Goal: Task Accomplishment & Management: Use online tool/utility

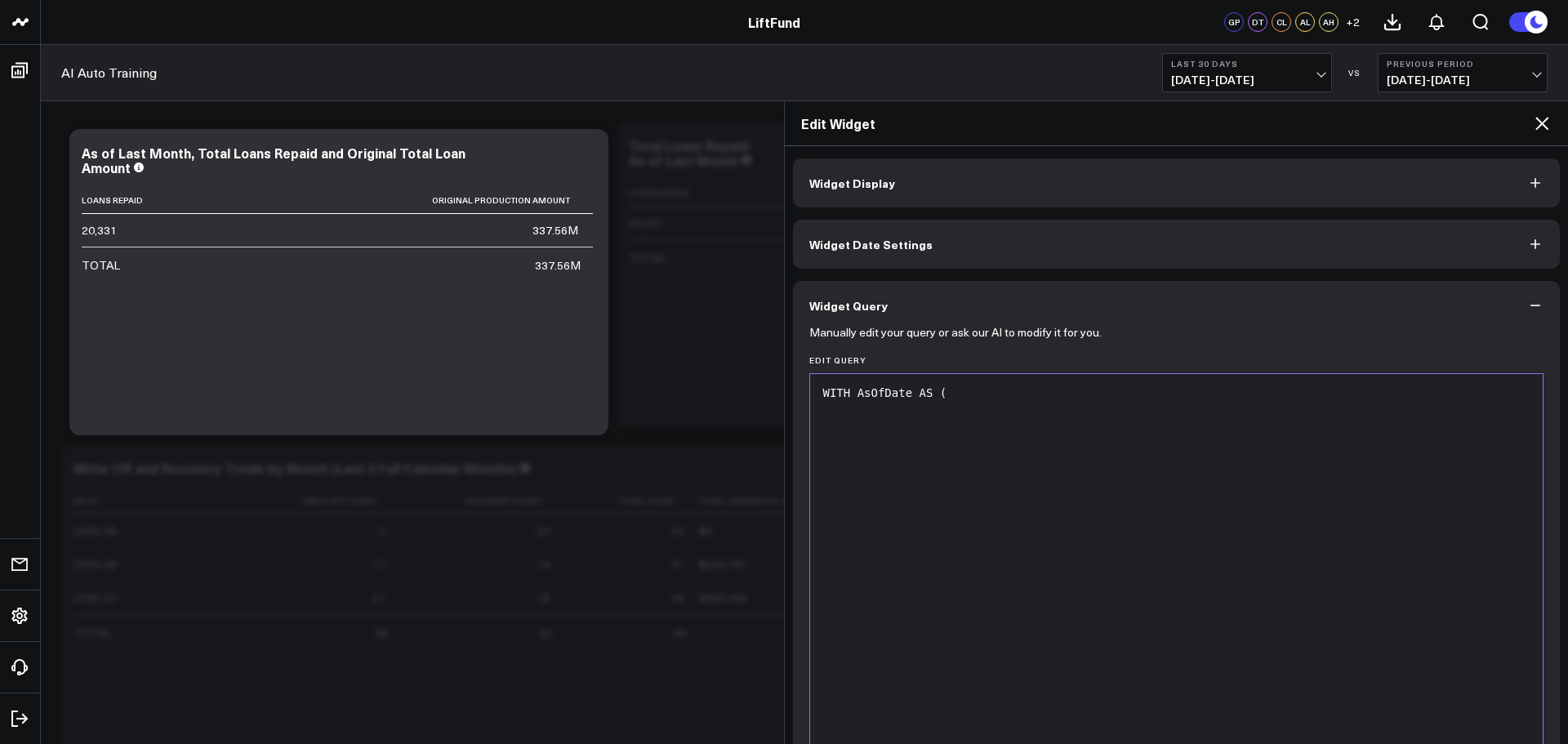
scroll to position [1185, 0]
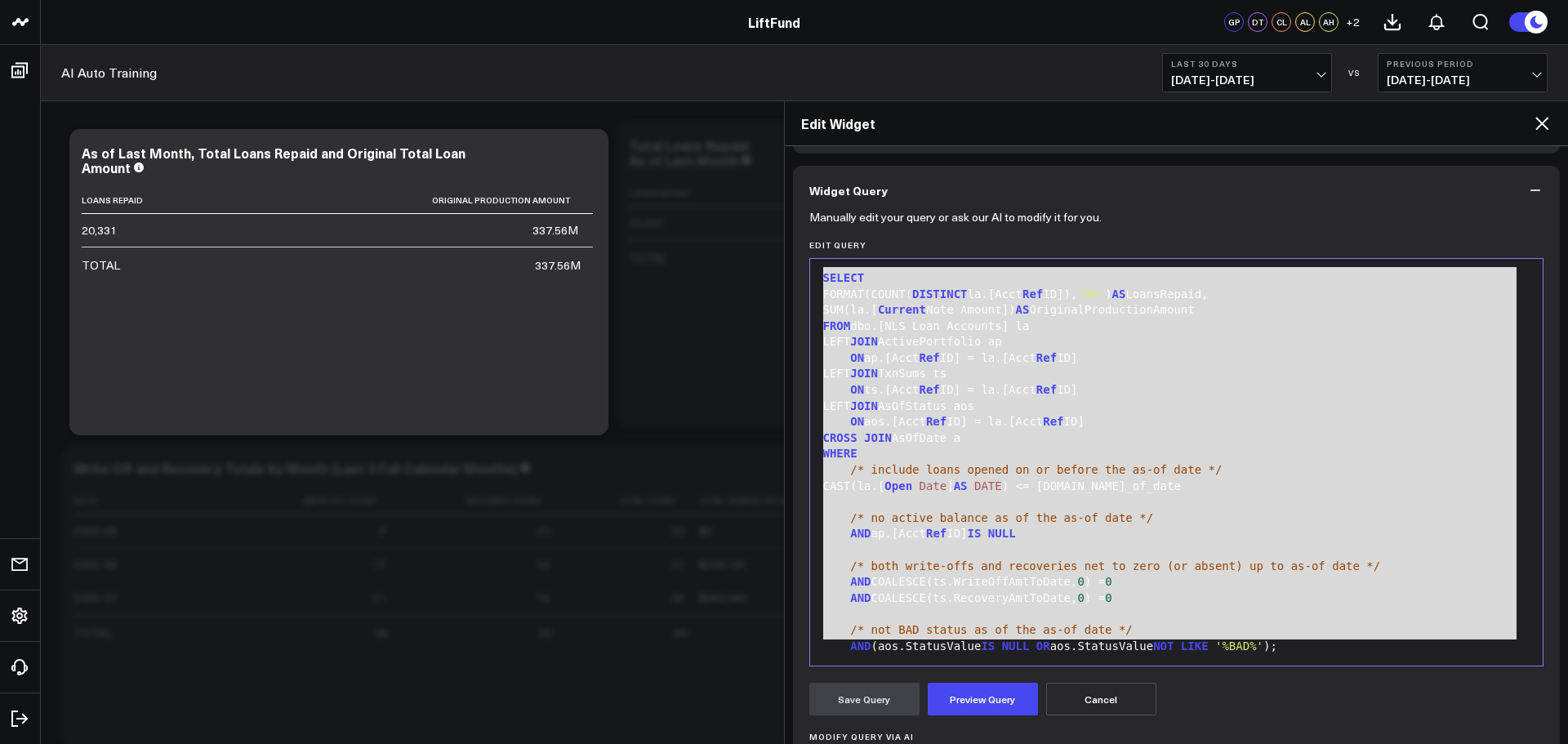
click at [1117, 704] on button "Cancel" at bounding box center [1101, 700] width 110 height 33
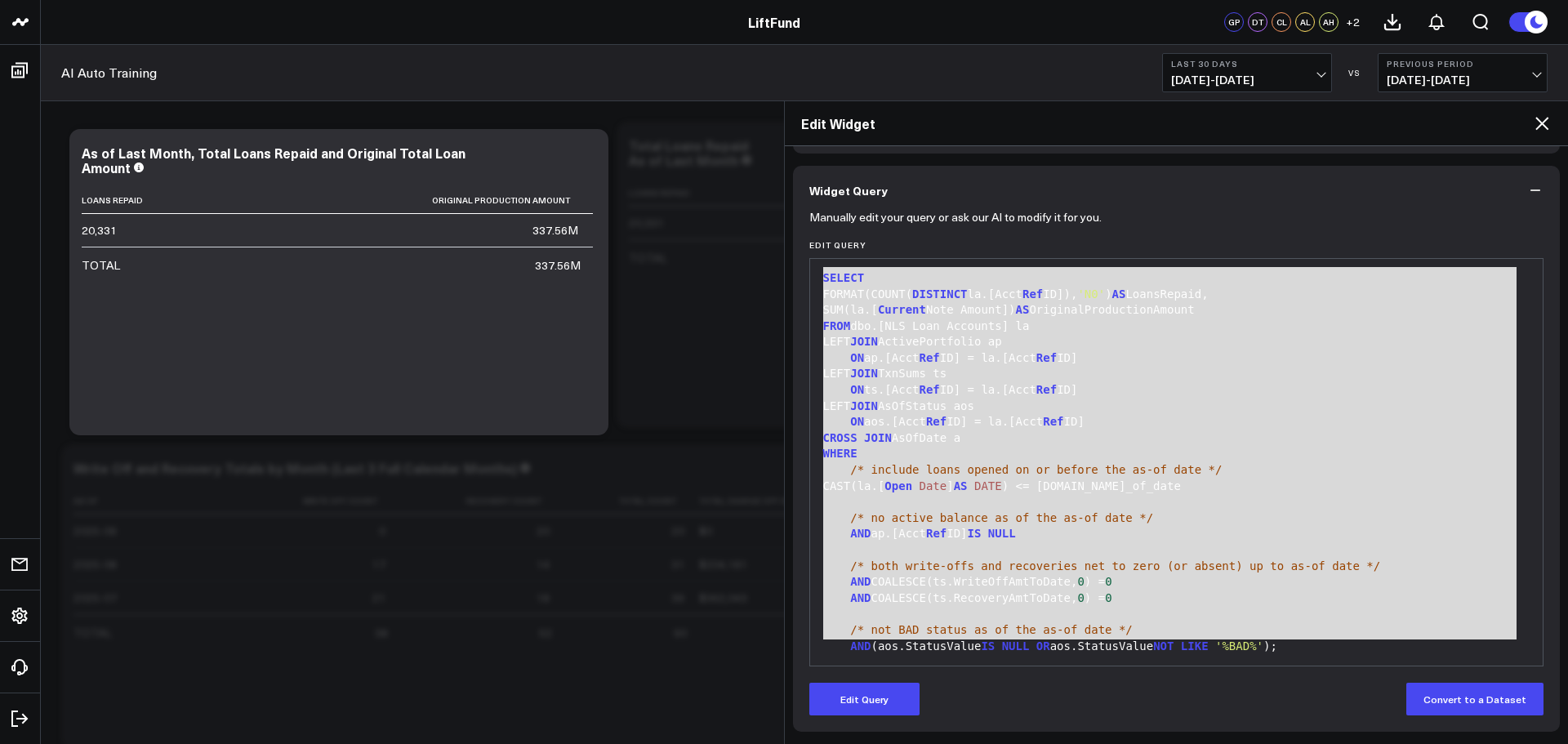
click at [1545, 121] on icon at bounding box center [1542, 123] width 13 height 13
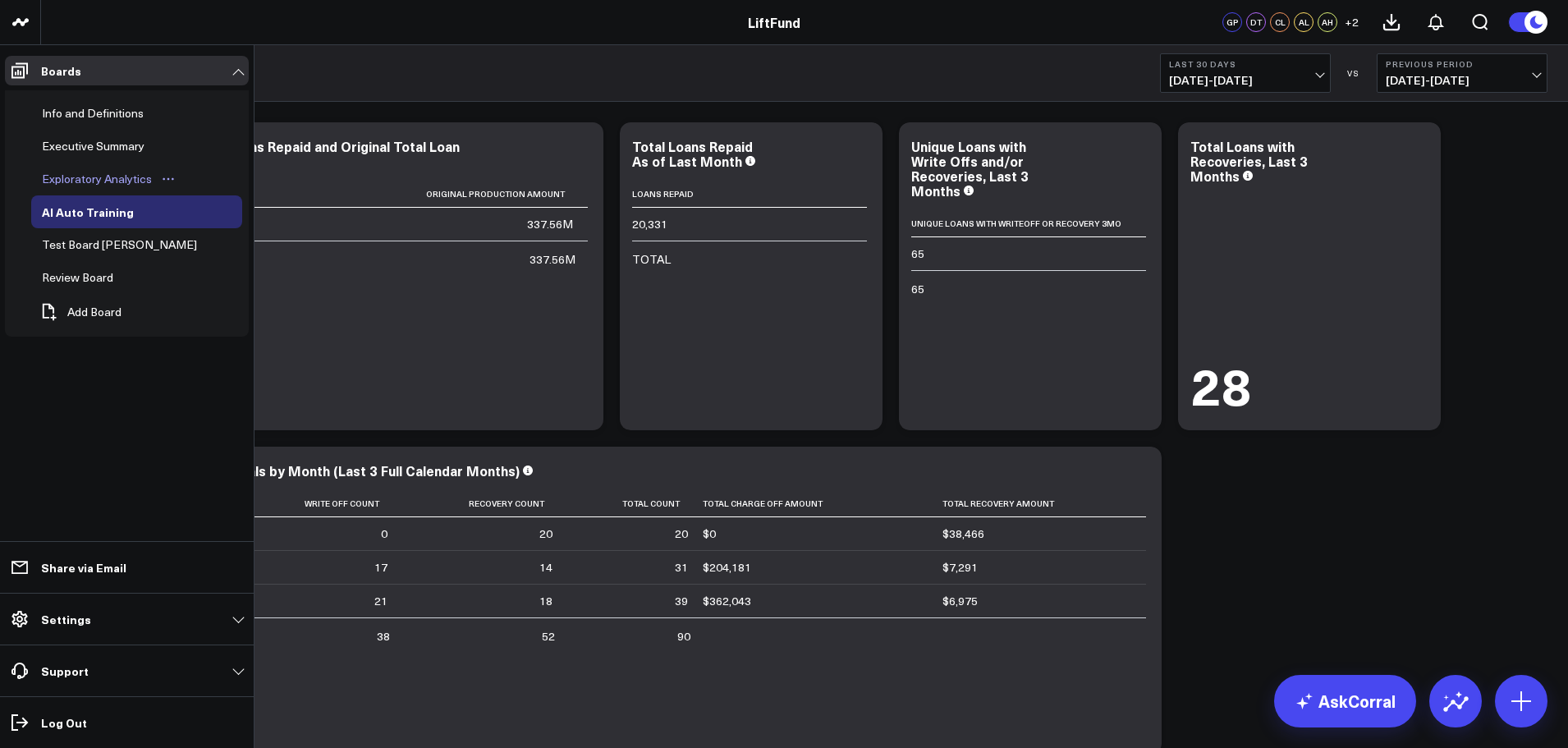
click at [79, 181] on div "Exploratory Analytics" at bounding box center [97, 179] width 118 height 20
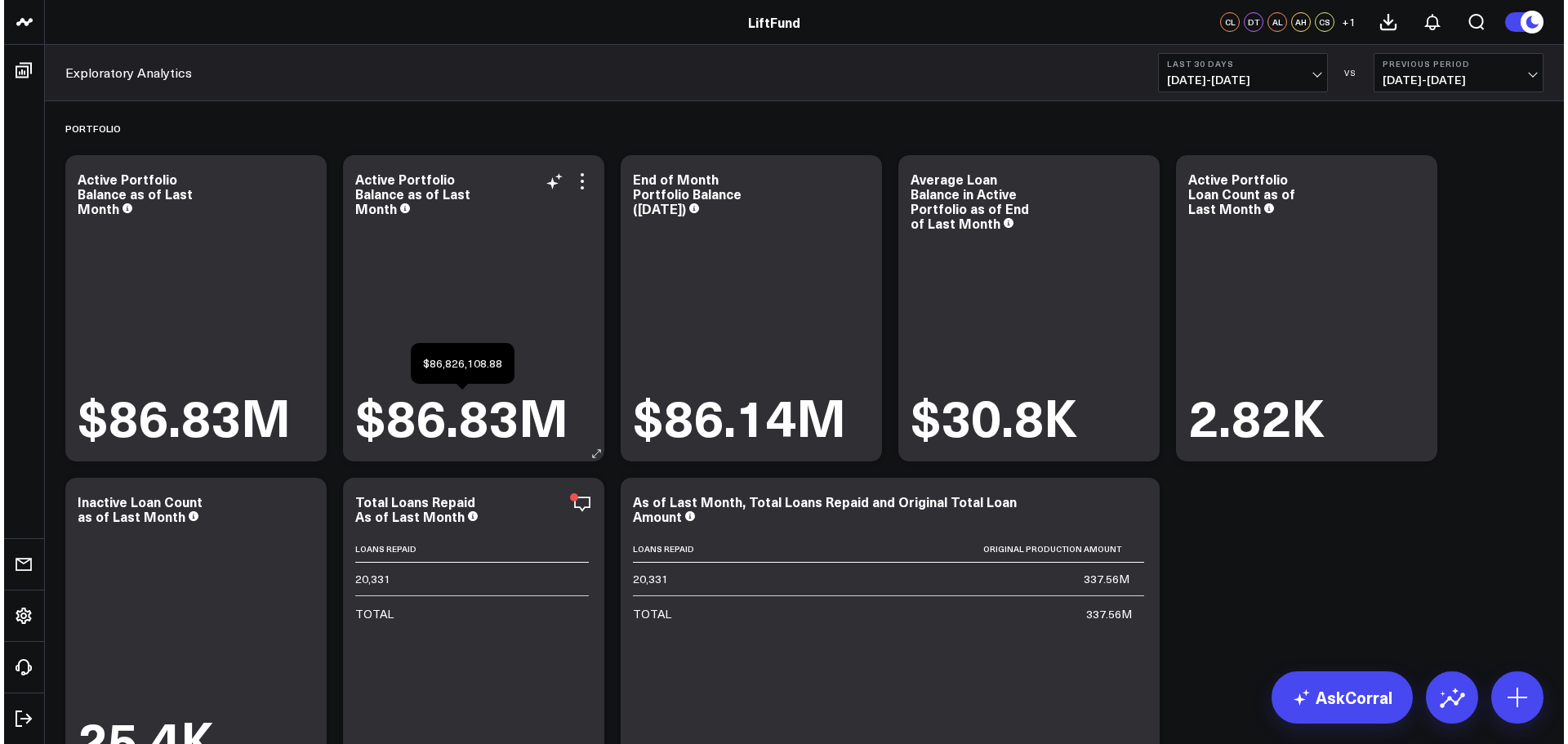
scroll to position [245, 0]
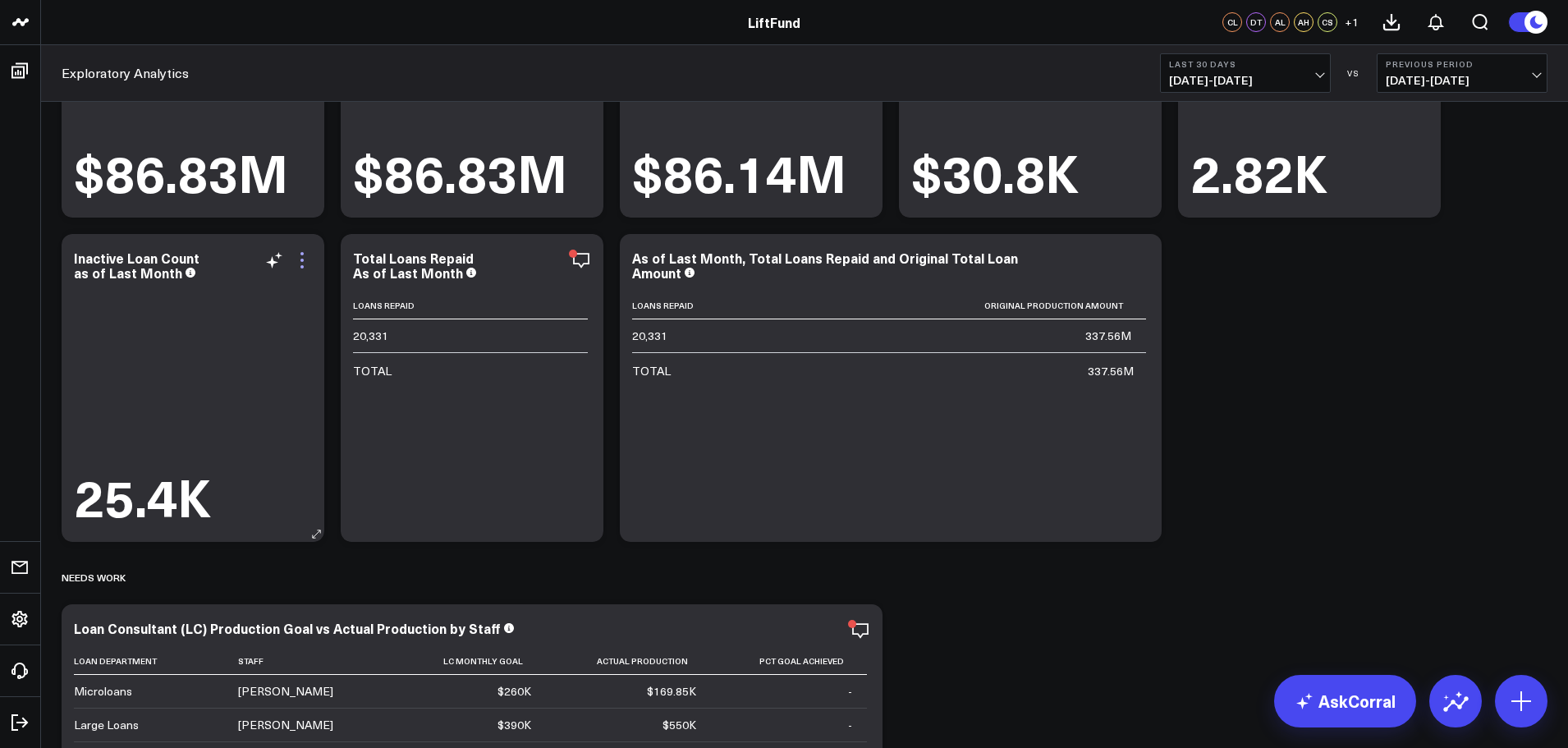
click at [307, 264] on icon at bounding box center [302, 260] width 20 height 20
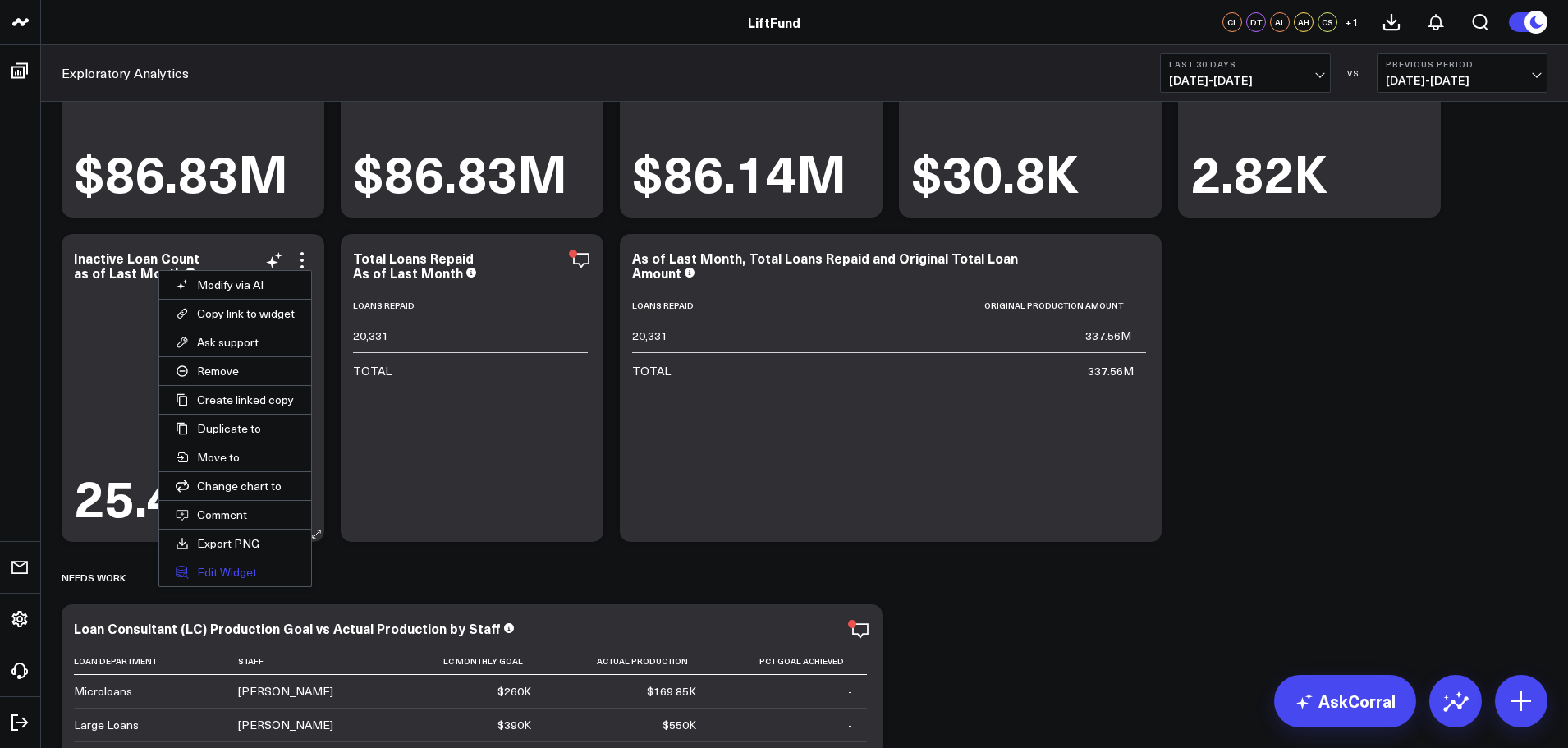
click at [256, 571] on button "Edit Widget" at bounding box center [235, 573] width 152 height 28
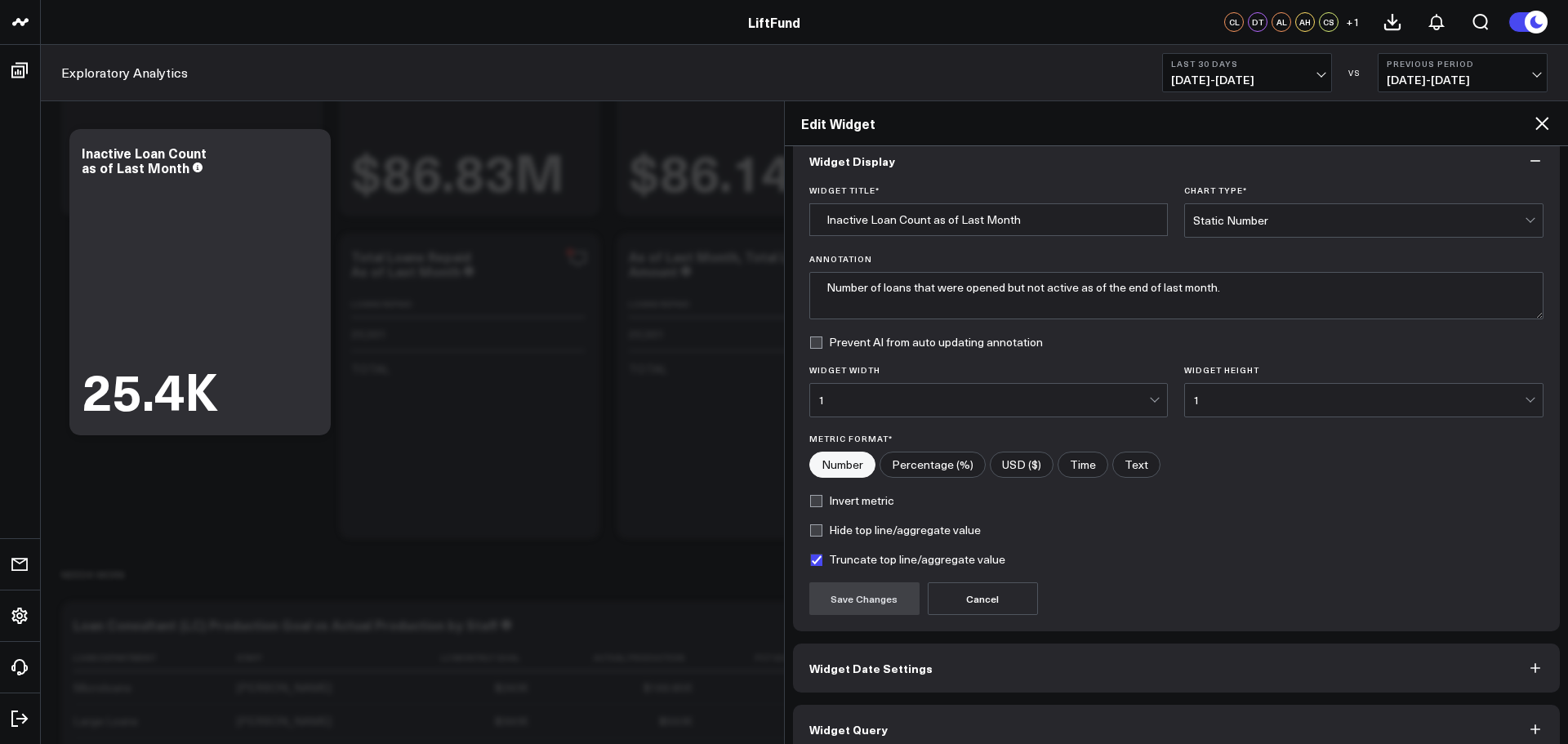
scroll to position [44, 0]
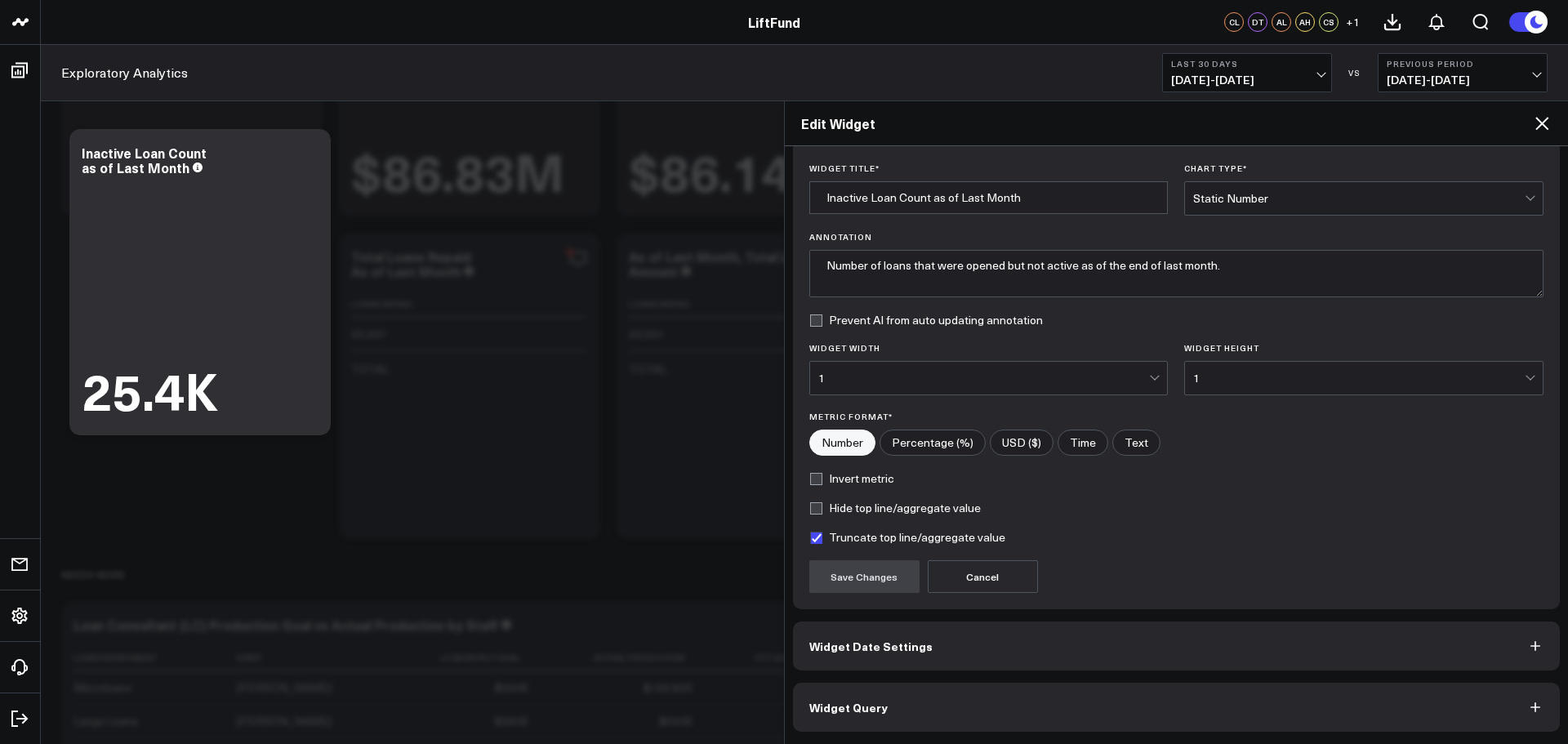
click at [985, 710] on button "Widget Query" at bounding box center [1177, 708] width 768 height 49
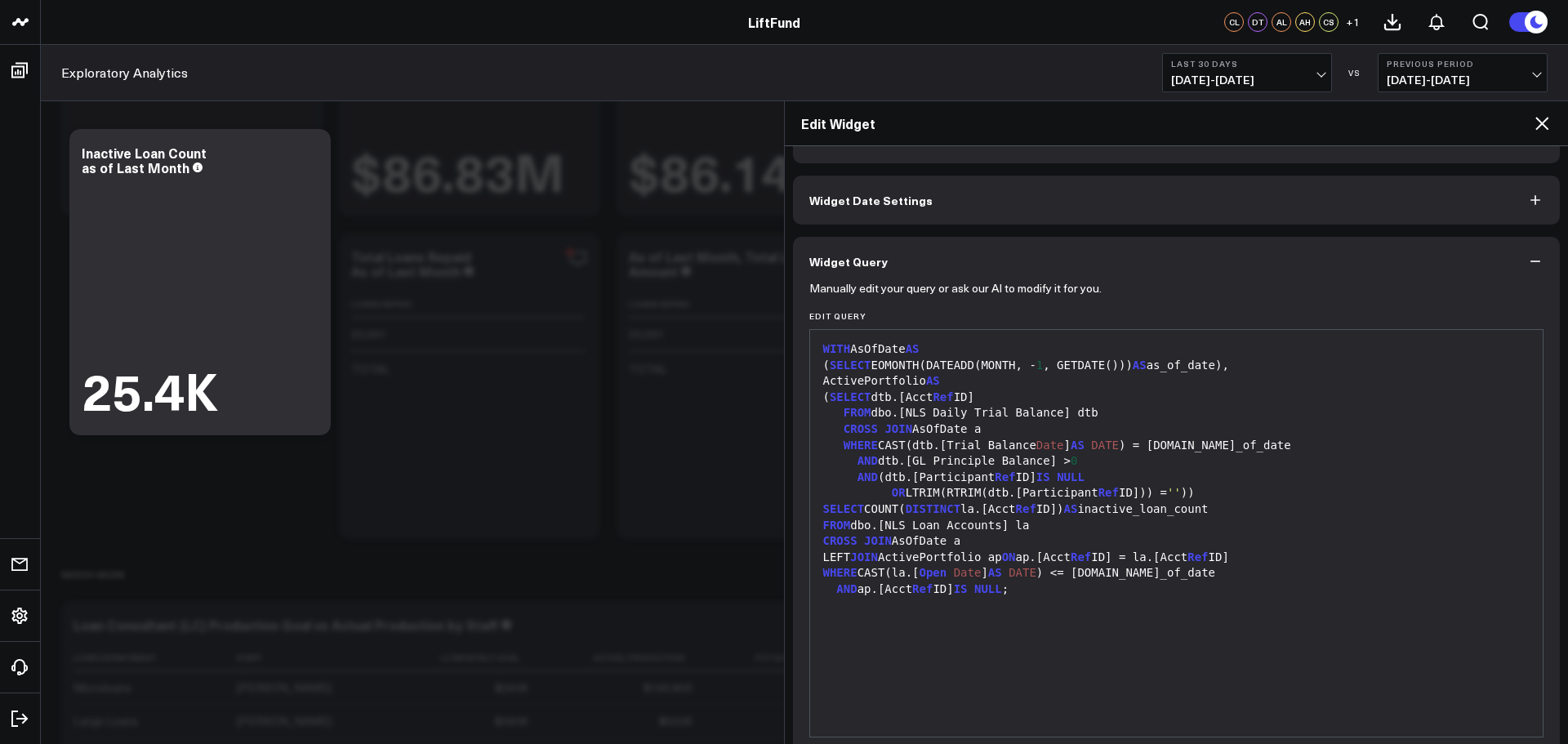
scroll to position [115, 0]
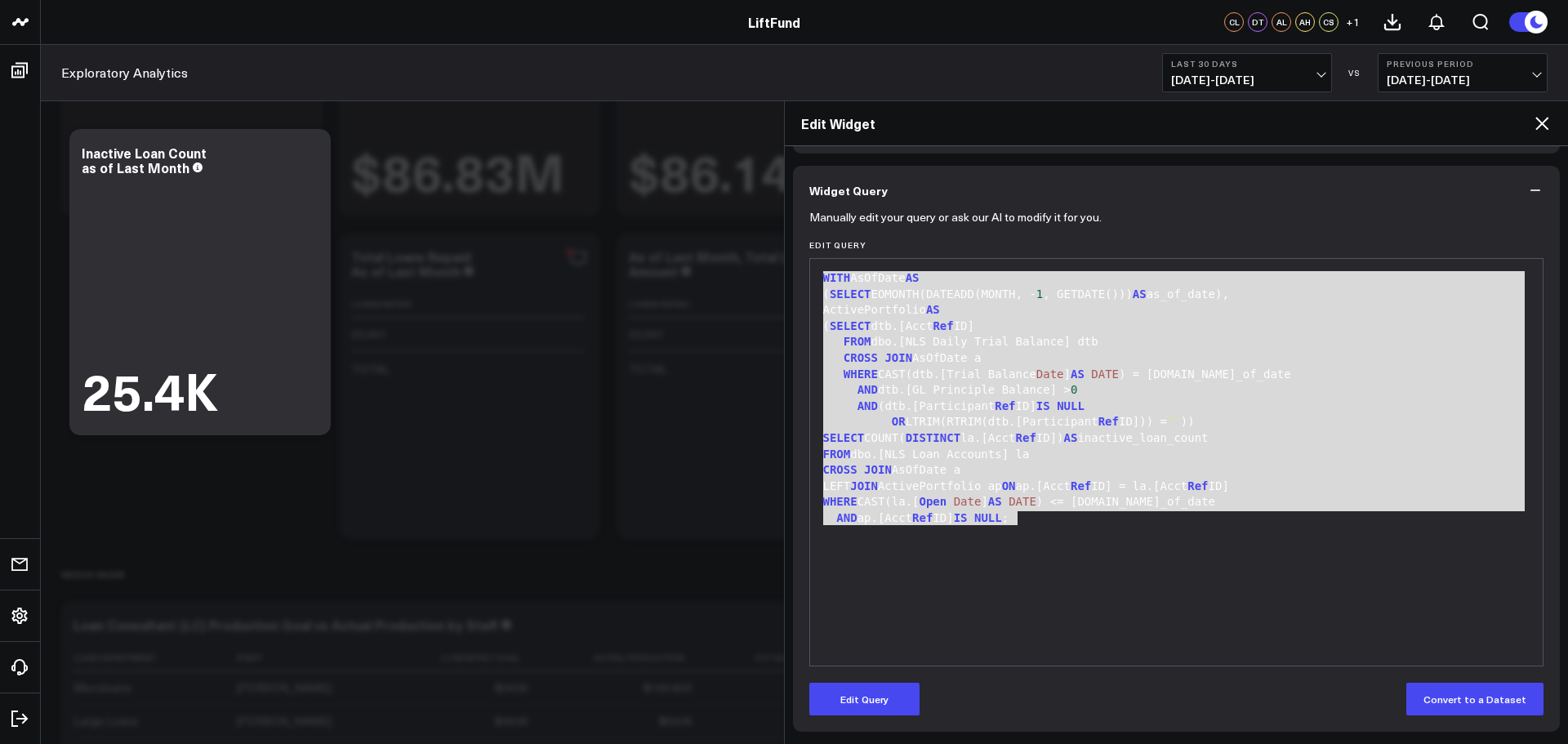
drag, startPoint x: 1035, startPoint y: 517, endPoint x: 803, endPoint y: 254, distance: 350.7
click at [803, 254] on div "Manually edit your query or ask our AI to modify it for you. Edit Query 99 1 2 …" at bounding box center [1177, 473] width 768 height 517
copy div "WITH AsOfDate AS ( SELECT EOMONTH(DATEADD(MONTH, - 1 , GETDATE())) AS as_of_dat…"
